Goal: Task Accomplishment & Management: Use online tool/utility

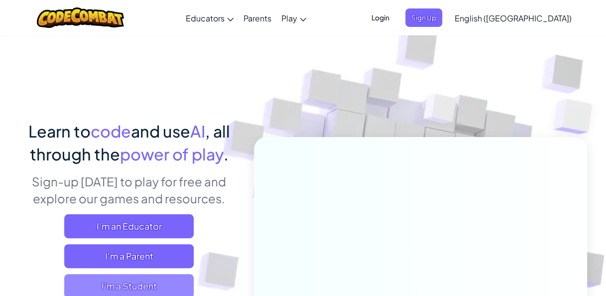
click at [112, 285] on span "I'm a Student" at bounding box center [128, 286] width 129 height 24
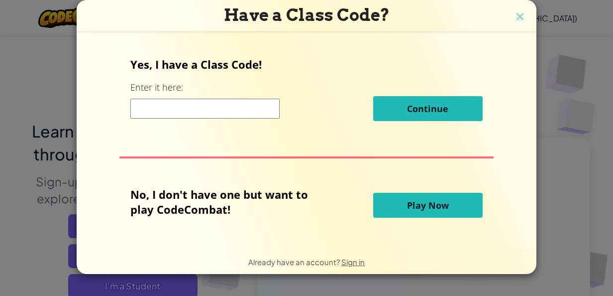
click at [395, 208] on button "Play Now" at bounding box center [428, 205] width 110 height 25
click at [396, 204] on button "Play Now" at bounding box center [428, 205] width 110 height 25
click at [418, 203] on span "Play Now" at bounding box center [428, 205] width 42 height 12
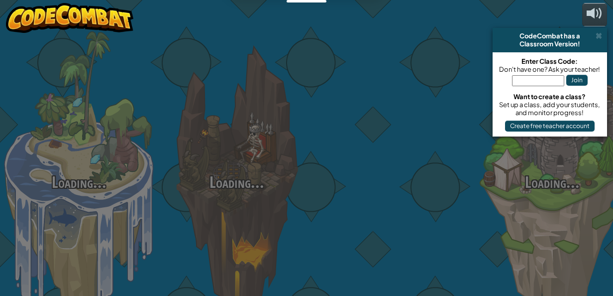
click at [418, 203] on div at bounding box center [395, 158] width 158 height 316
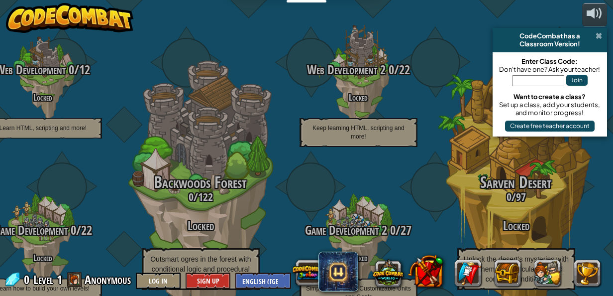
click at [598, 36] on span at bounding box center [599, 36] width 6 height 8
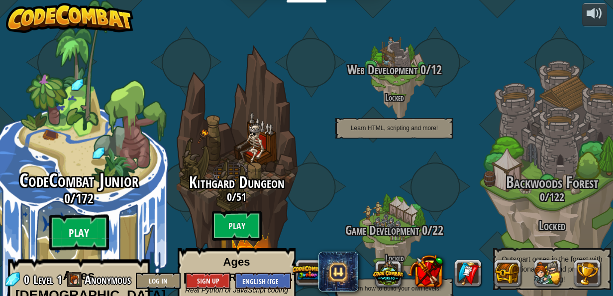
click at [71, 215] on btn "Play" at bounding box center [79, 233] width 60 height 36
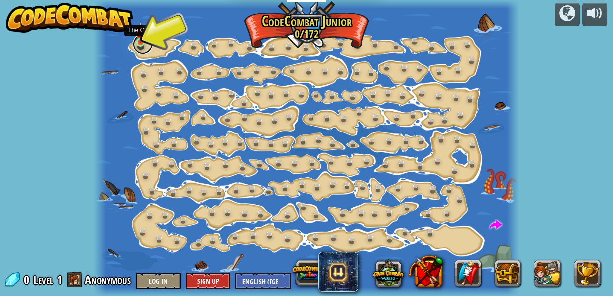
click at [141, 43] on link at bounding box center [143, 44] width 20 height 20
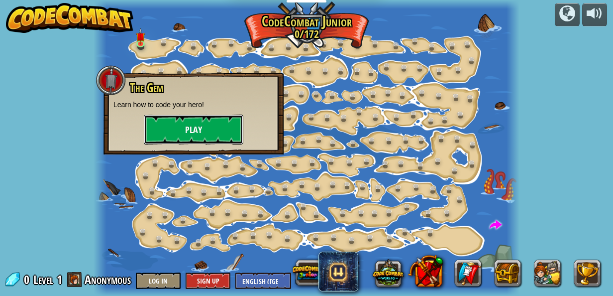
click at [191, 125] on button "Play" at bounding box center [194, 129] width 100 height 30
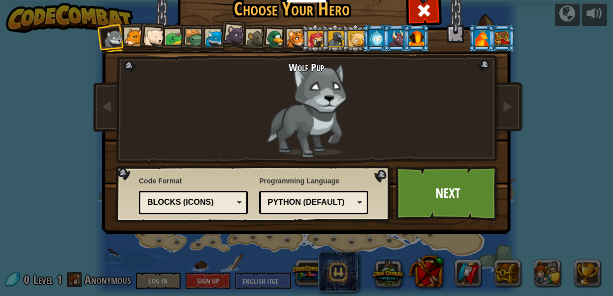
click at [283, 42] on li at bounding box center [294, 37] width 27 height 27
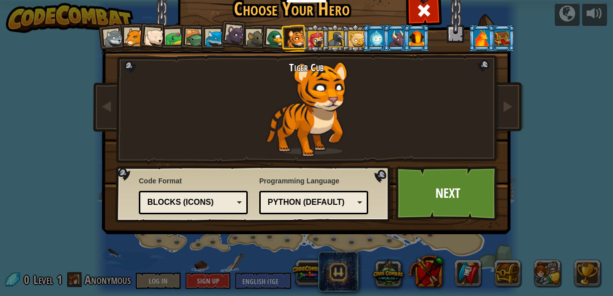
click at [248, 36] on div at bounding box center [256, 39] width 18 height 18
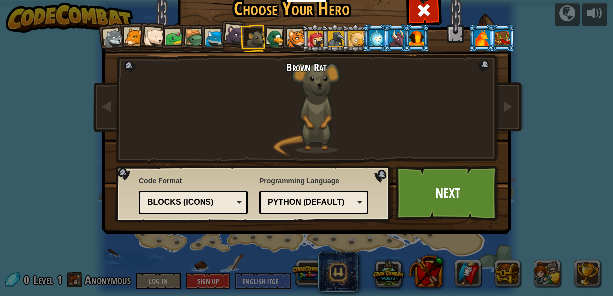
click at [229, 33] on div at bounding box center [236, 35] width 20 height 20
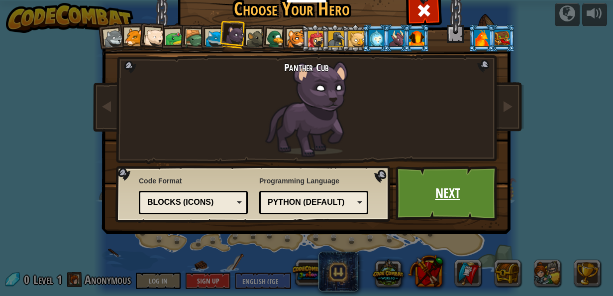
click at [396, 190] on link "Next" at bounding box center [448, 193] width 104 height 55
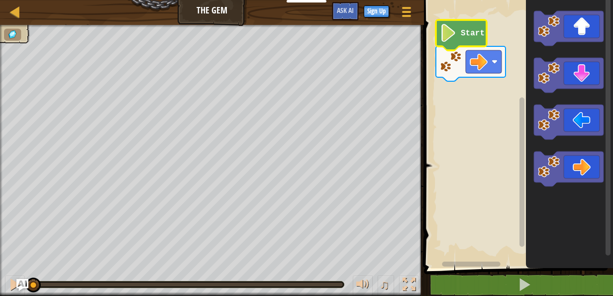
click at [452, 27] on image "Blockly Workspace" at bounding box center [448, 33] width 17 height 18
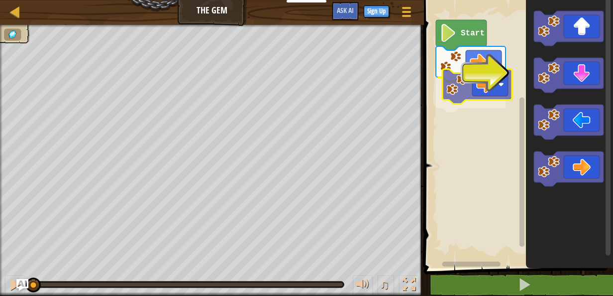
click at [475, 97] on div "Start" at bounding box center [517, 131] width 192 height 273
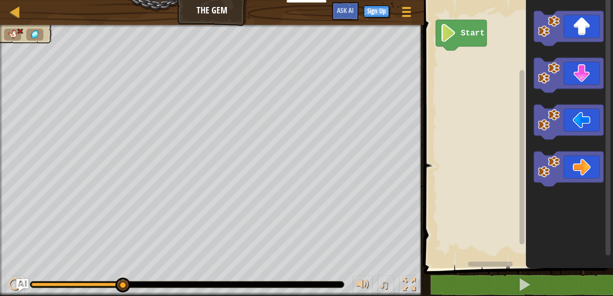
click at [420, 99] on div at bounding box center [420, 148] width 1 height 296
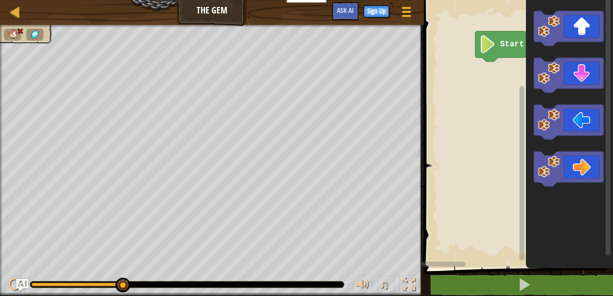
click at [469, 78] on rect "Blockly Workspace" at bounding box center [517, 131] width 192 height 273
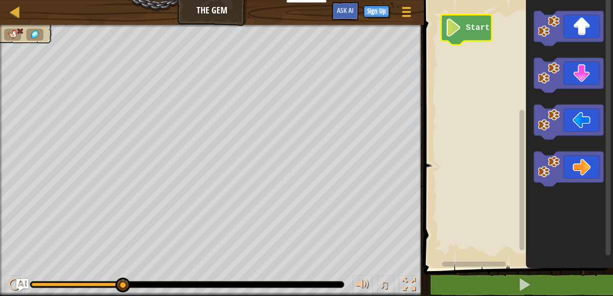
click at [12, 34] on img at bounding box center [12, 34] width 11 height 9
click at [18, 18] on div at bounding box center [15, 11] width 12 height 12
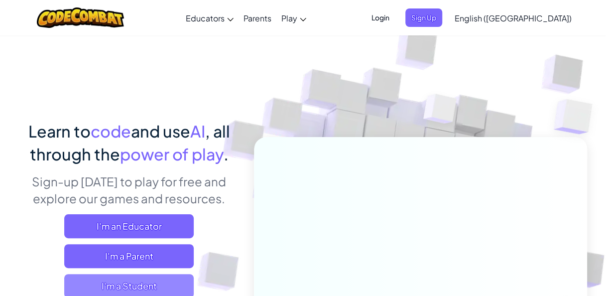
click at [137, 283] on span "I'm a Student" at bounding box center [128, 286] width 129 height 24
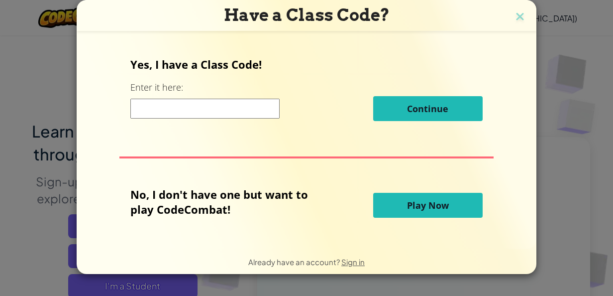
click at [426, 208] on span "Play Now" at bounding box center [428, 205] width 42 height 12
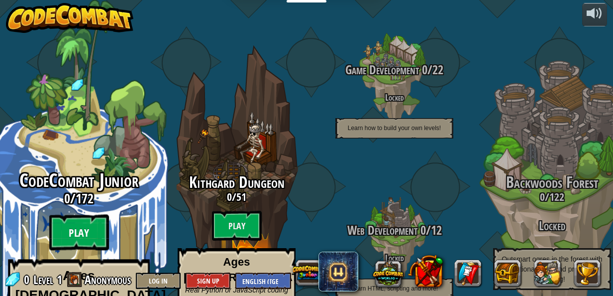
click at [67, 215] on btn "Play" at bounding box center [79, 233] width 60 height 36
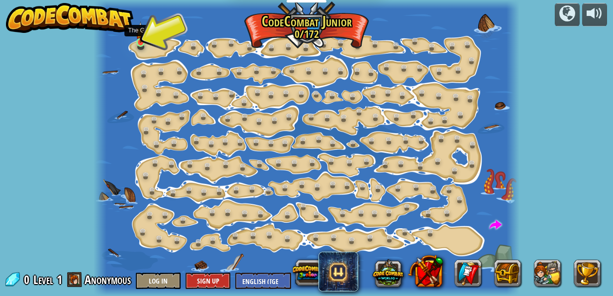
click at [138, 41] on img at bounding box center [140, 31] width 9 height 21
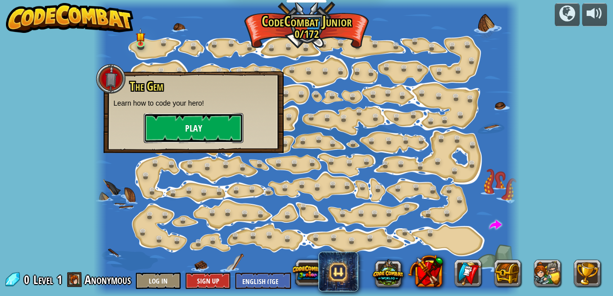
click at [173, 123] on button "Play" at bounding box center [194, 128] width 100 height 30
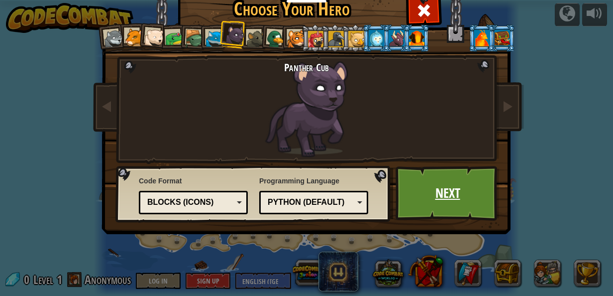
click at [439, 199] on link "Next" at bounding box center [448, 193] width 104 height 55
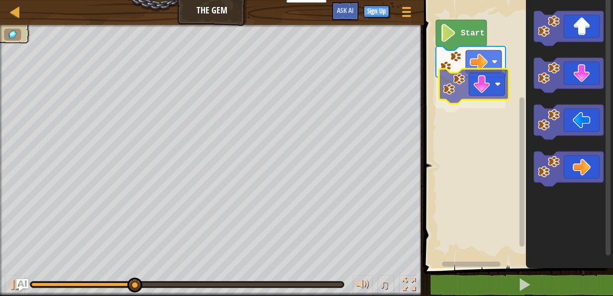
click at [487, 83] on div "Start" at bounding box center [517, 131] width 192 height 273
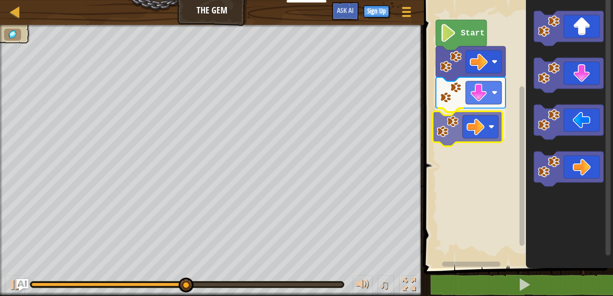
click at [477, 118] on div "Start" at bounding box center [517, 131] width 192 height 273
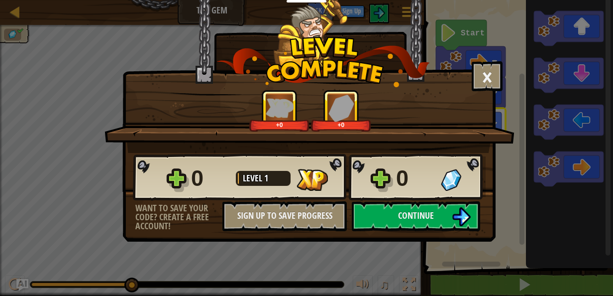
click at [408, 195] on div "0 Level 1 0" at bounding box center [309, 177] width 353 height 48
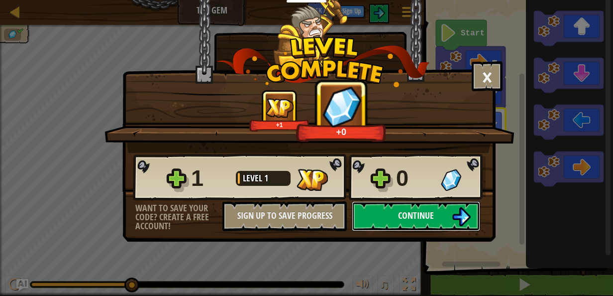
click at [409, 205] on button "Continue" at bounding box center [416, 216] width 128 height 30
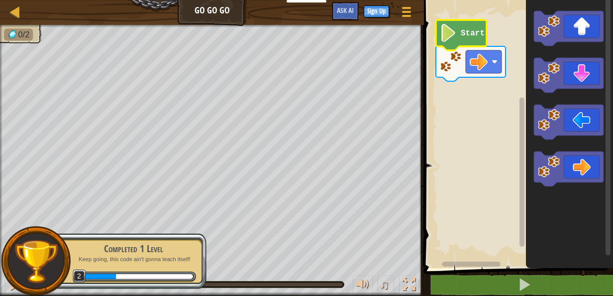
click at [467, 30] on text "Start" at bounding box center [473, 33] width 24 height 9
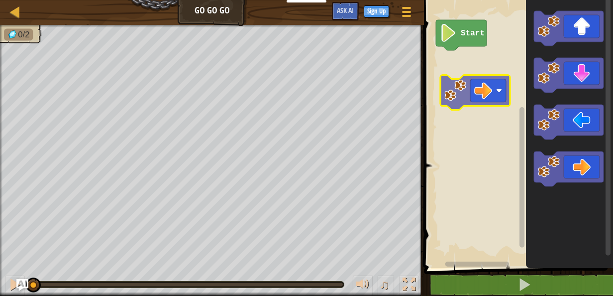
click at [483, 95] on div "Start" at bounding box center [517, 131] width 192 height 273
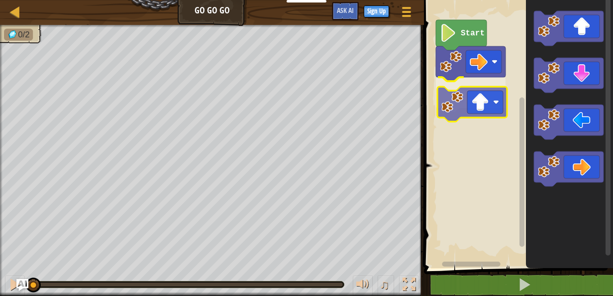
click at [479, 94] on div "Start" at bounding box center [517, 131] width 192 height 273
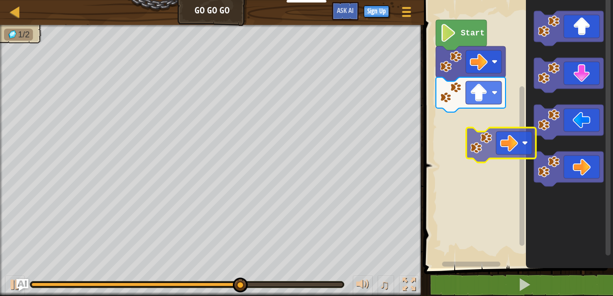
click at [492, 125] on div "Start" at bounding box center [517, 131] width 192 height 273
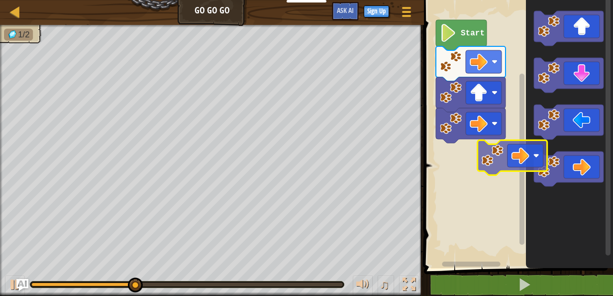
click at [489, 153] on div "Start" at bounding box center [517, 131] width 192 height 273
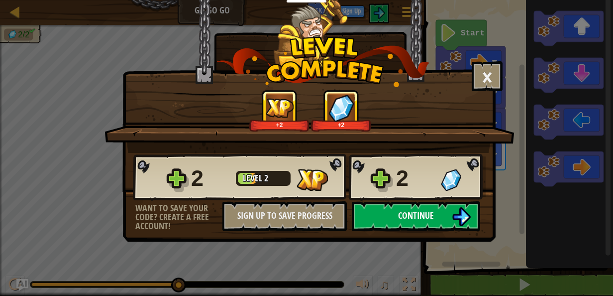
click at [438, 205] on button "Continue" at bounding box center [416, 216] width 128 height 30
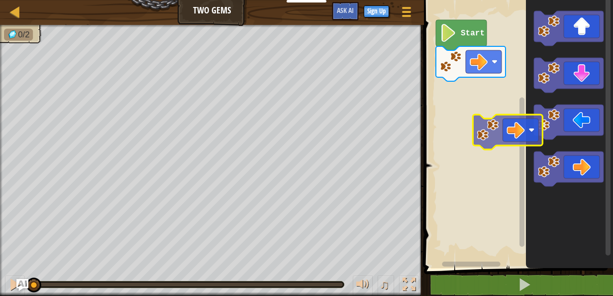
click at [506, 131] on div "Start" at bounding box center [517, 131] width 192 height 273
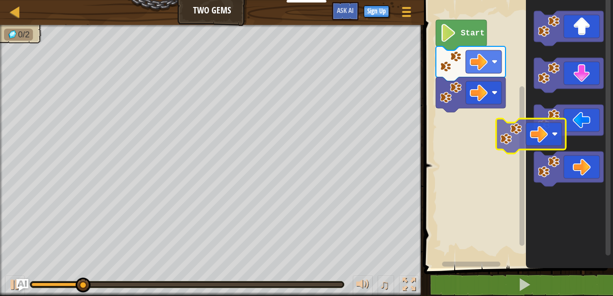
click at [544, 141] on icon "Blockly Workspace" at bounding box center [569, 131] width 87 height 273
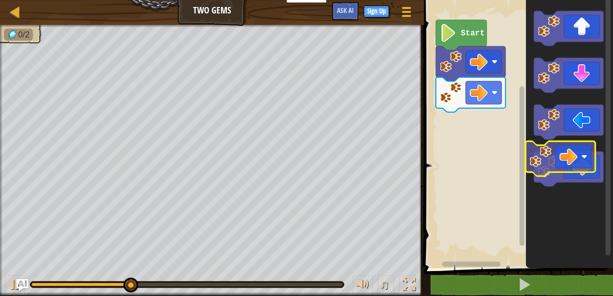
click at [528, 145] on icon "Blockly Workspace" at bounding box center [569, 131] width 87 height 273
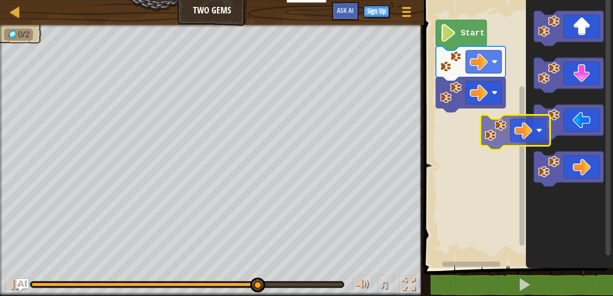
click at [489, 126] on div "Start" at bounding box center [517, 131] width 192 height 273
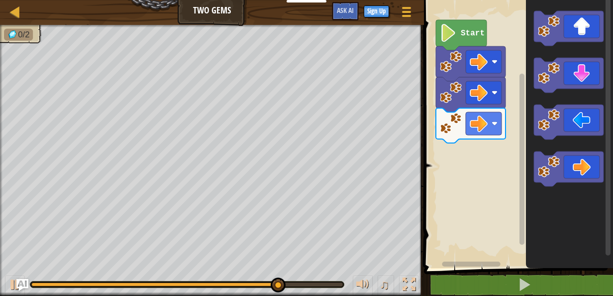
click at [495, 124] on div "Start" at bounding box center [517, 131] width 192 height 273
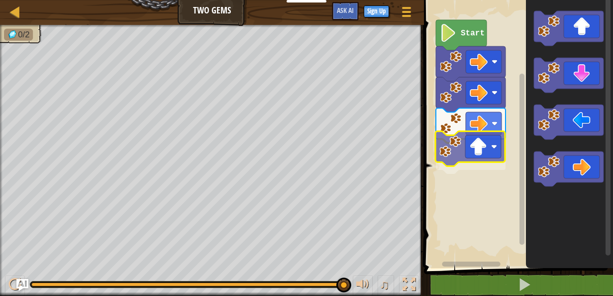
click at [484, 150] on div "Start" at bounding box center [517, 131] width 192 height 273
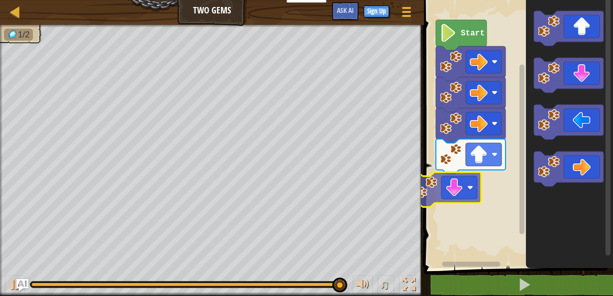
click at [468, 181] on div "Start" at bounding box center [517, 131] width 192 height 273
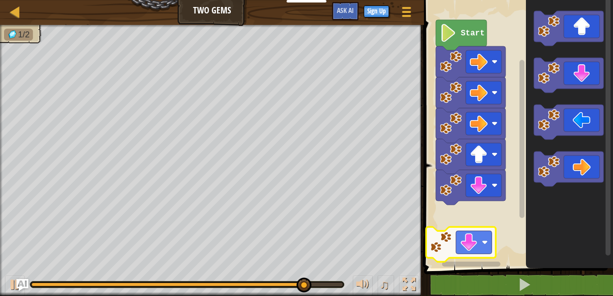
click at [483, 243] on div "Start" at bounding box center [517, 131] width 192 height 273
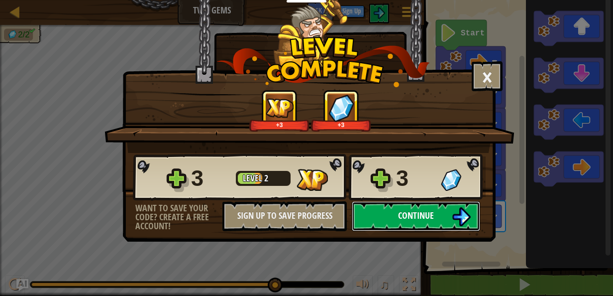
click at [408, 224] on button "Continue" at bounding box center [416, 216] width 128 height 30
